Goal: Transaction & Acquisition: Subscribe to service/newsletter

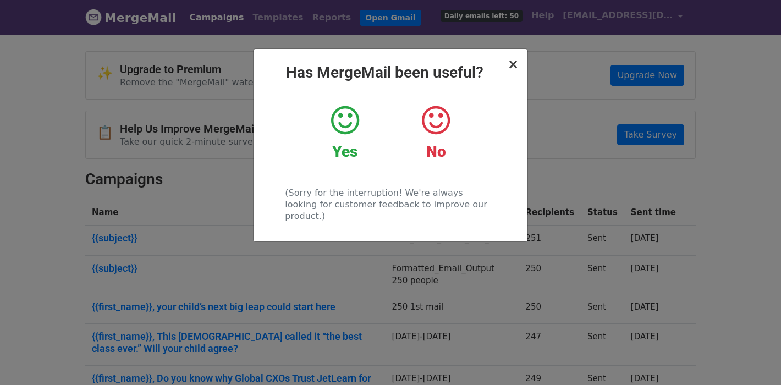
click at [512, 66] on span "×" at bounding box center [513, 64] width 11 height 15
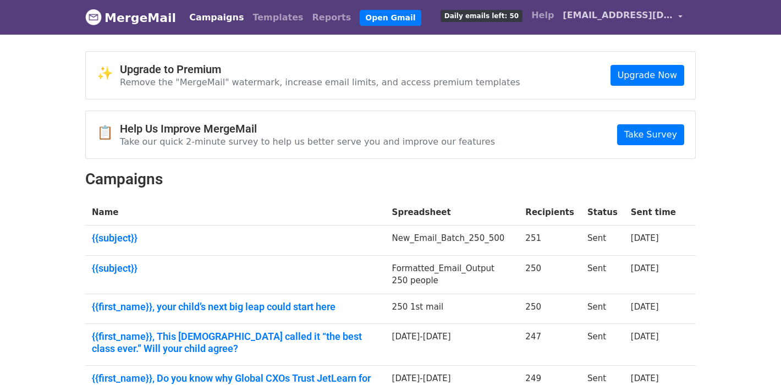
click at [645, 18] on span "[EMAIL_ADDRESS][DOMAIN_NAME]" at bounding box center [618, 15] width 110 height 13
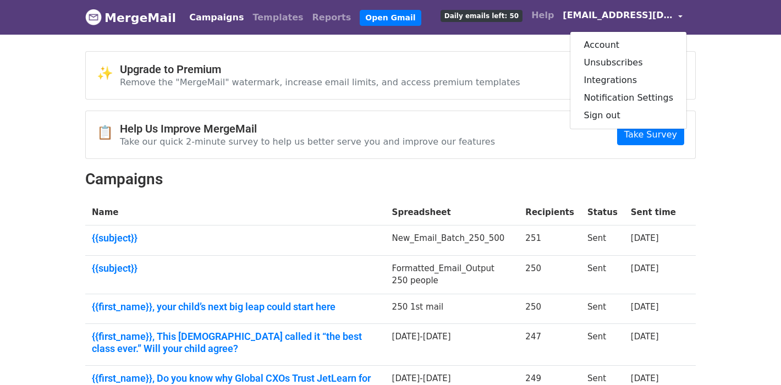
click at [536, 81] on div "✨ Upgrade to Premium Remove the "MergeMail" watermark, increase email limits, a…" at bounding box center [391, 75] width 610 height 47
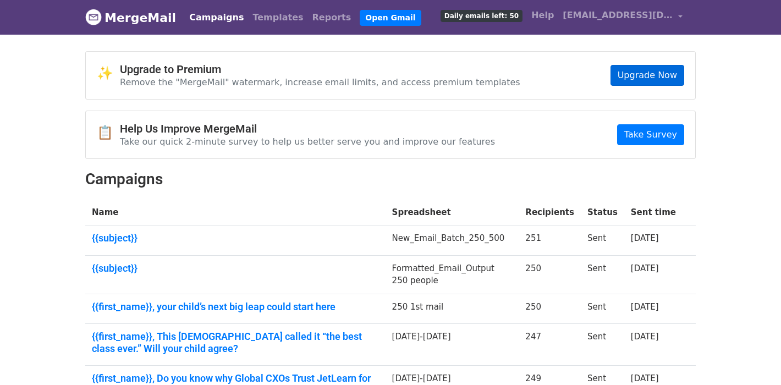
click at [645, 75] on link "Upgrade Now" at bounding box center [648, 75] width 74 height 21
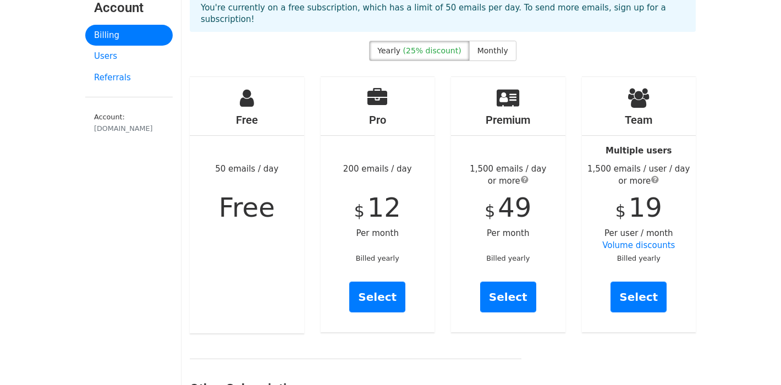
scroll to position [57, 0]
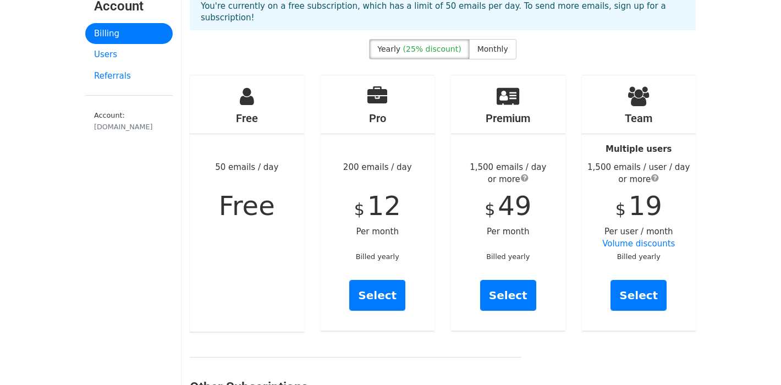
click at [499, 253] on small "Billed yearly" at bounding box center [507, 257] width 43 height 8
click at [492, 45] on span "Monthly" at bounding box center [493, 49] width 31 height 9
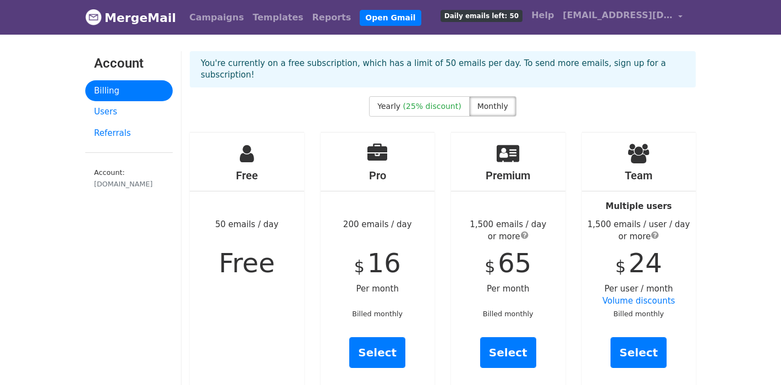
scroll to position [0, 0]
click at [522, 17] on span "Daily emails left: 50" at bounding box center [482, 16] width 82 height 12
click at [360, 19] on link "Open Gmail" at bounding box center [390, 18] width 61 height 16
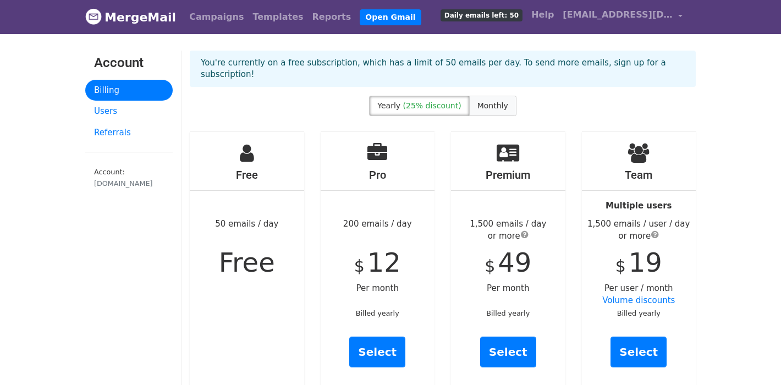
click at [495, 101] on span "Monthly" at bounding box center [493, 105] width 31 height 9
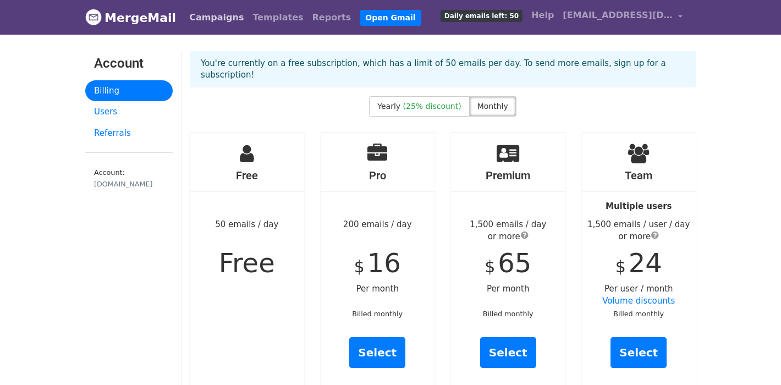
scroll to position [0, 0]
click at [620, 21] on span "[EMAIL_ADDRESS][DOMAIN_NAME]" at bounding box center [618, 15] width 110 height 13
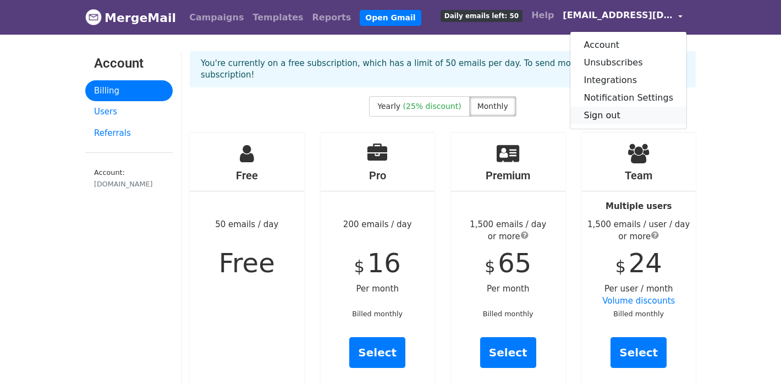
click at [614, 116] on link "Sign out" at bounding box center [629, 116] width 116 height 18
